Goal: Task Accomplishment & Management: Use online tool/utility

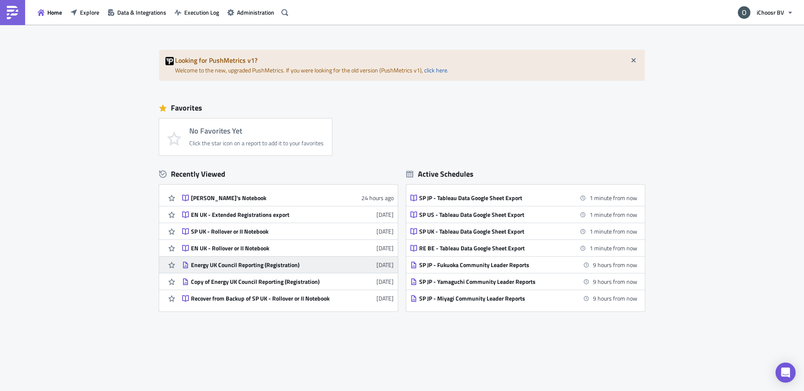
click at [248, 263] on div "Energy UK Council Reporting (Registration)" at bounding box center [264, 265] width 147 height 8
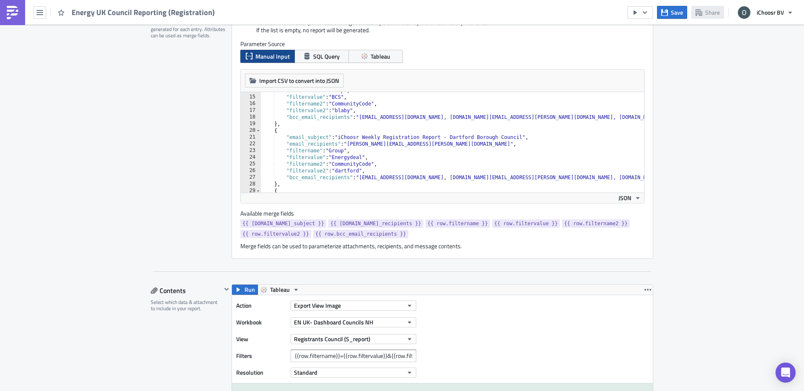
scroll to position [94, 0]
type textarea ""email_recipients": "[PERSON_NAME][EMAIL_ADDRESS][PERSON_NAME][DOMAIN_NAME]","
click at [386, 142] on div ""filtername" : "Group" , "filtervalue" : "BCS" , "filtername2" : "CommunityCode…" at bounding box center [567, 143] width 613 height 114
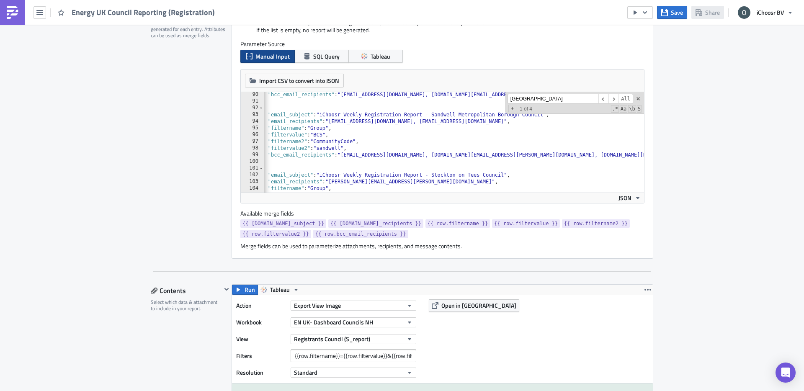
scroll to position [0, 0]
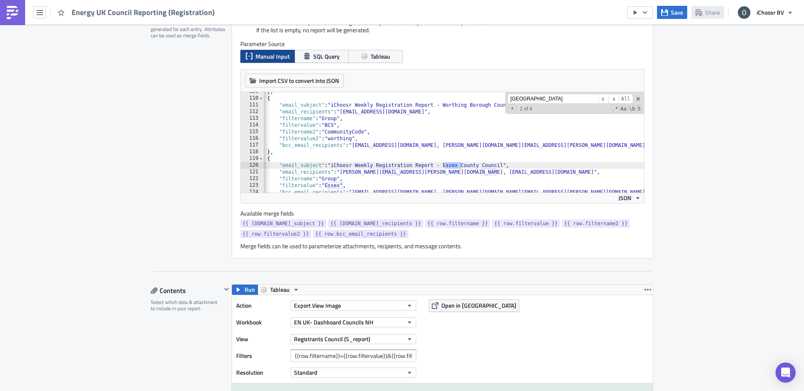
type input "[GEOGRAPHIC_DATA]"
click at [517, 169] on div "} , { "email_subject" : "iChoosr Weekly Registration Report - Worthing Borough …" at bounding box center [559, 145] width 613 height 114
paste textarea "[PERSON_NAME][EMAIL_ADDRESS][DOMAIN_NAME]"
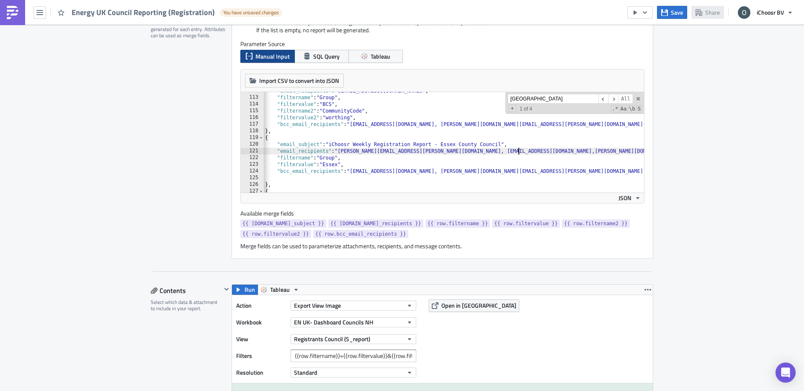
click at [519, 150] on div ""email_recipients" : "[EMAIL_ADDRESS][DOMAIN_NAME]" , "filtername" : "Group" , …" at bounding box center [557, 145] width 613 height 114
click at [607, 152] on div ""email_recipients" : "[EMAIL_ADDRESS][DOMAIN_NAME]" , "filtername" : "Group" , …" at bounding box center [557, 145] width 613 height 114
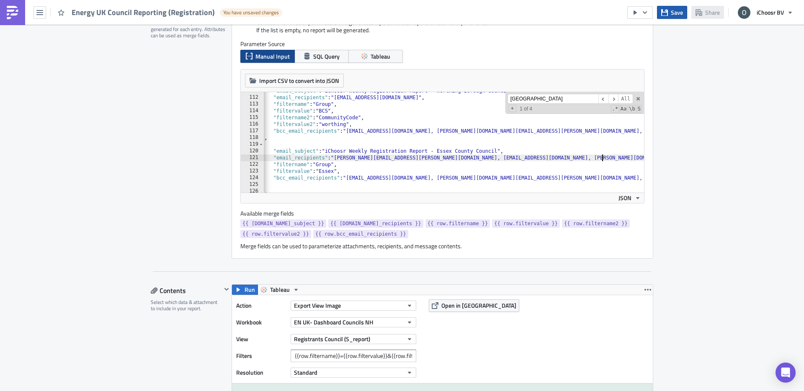
type textarea ""email_recipients": "[PERSON_NAME][EMAIL_ADDRESS][PERSON_NAME][DOMAIN_NAME], [P…"
click at [667, 15] on icon "button" at bounding box center [664, 12] width 7 height 7
